Goal: Check status: Check status

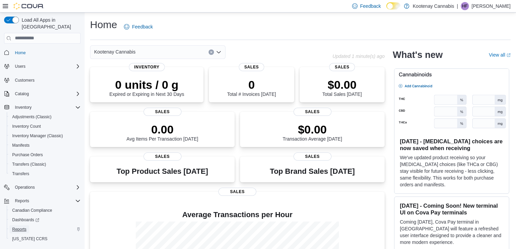
click at [16, 227] on span "Reports" at bounding box center [19, 229] width 14 height 5
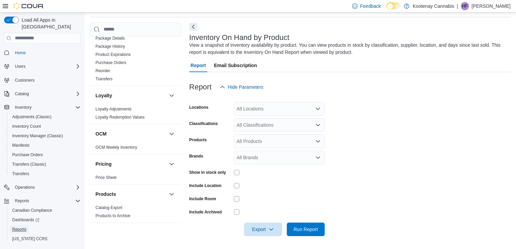
scroll to position [442, 0]
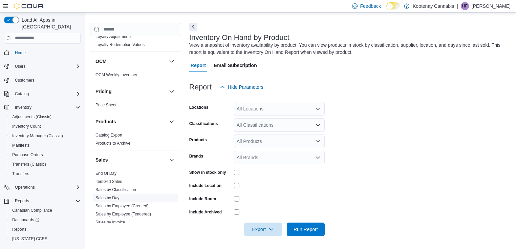
click at [113, 195] on link "Sales by Day" at bounding box center [108, 197] width 24 height 5
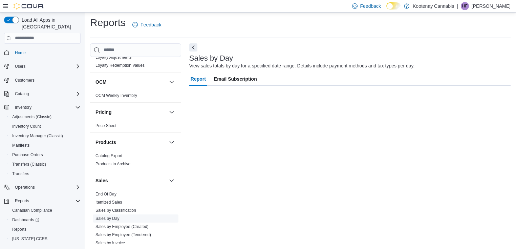
scroll to position [2, 0]
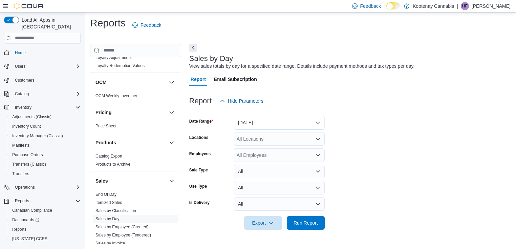
click at [306, 122] on button "Yesterday" at bounding box center [279, 123] width 91 height 14
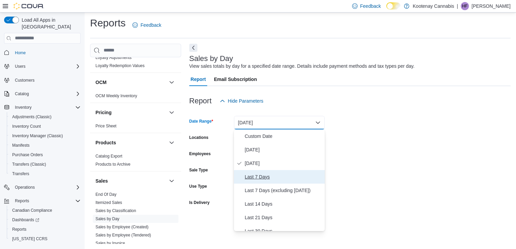
drag, startPoint x: 257, startPoint y: 176, endPoint x: 333, endPoint y: 155, distance: 79.2
click at [257, 176] on span "Last 7 Days" at bounding box center [283, 177] width 77 height 8
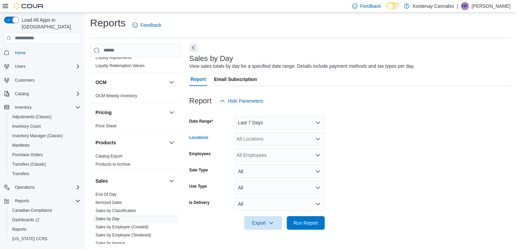
click at [305, 134] on div "All Locations" at bounding box center [279, 139] width 91 height 14
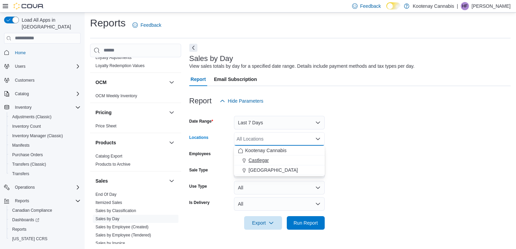
click at [259, 161] on span "Castlegar" at bounding box center [259, 160] width 20 height 7
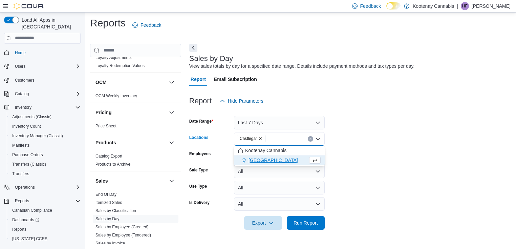
drag, startPoint x: 367, startPoint y: 103, endPoint x: 354, endPoint y: 134, distance: 33.3
click at [367, 104] on div "Report Hide Parameters" at bounding box center [349, 101] width 321 height 14
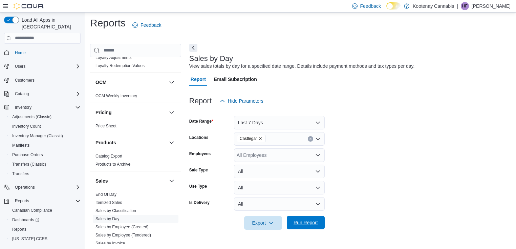
click at [305, 222] on span "Run Report" at bounding box center [306, 222] width 24 height 7
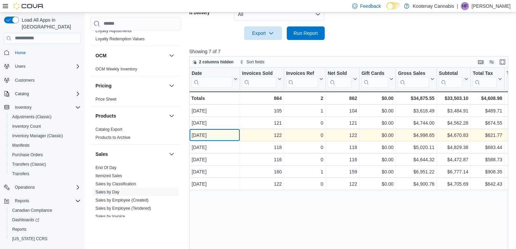
click at [201, 136] on div "Sep 8, 2025" at bounding box center [215, 135] width 46 height 8
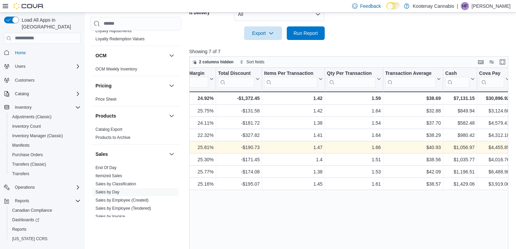
scroll to position [0, 524]
